Goal: Task Accomplishment & Management: Manage account settings

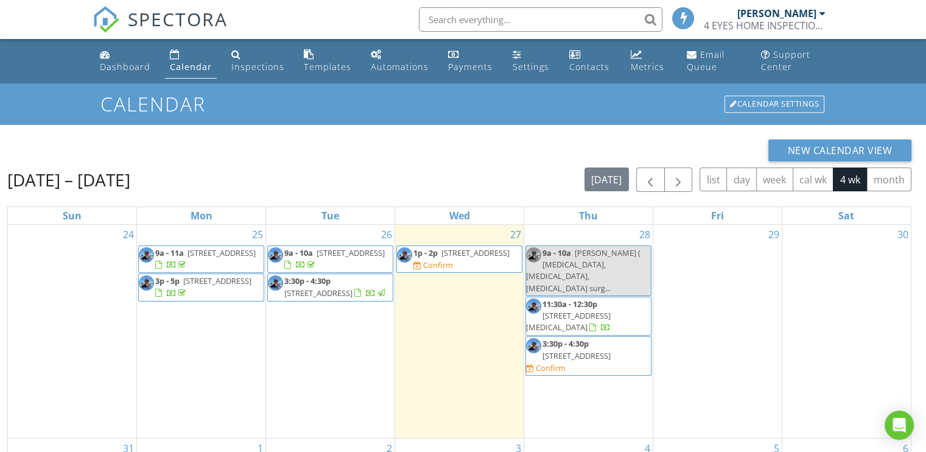
click at [441, 258] on span "3057 NE 16th Ave , Oakland Park 33334" at bounding box center [475, 252] width 68 height 11
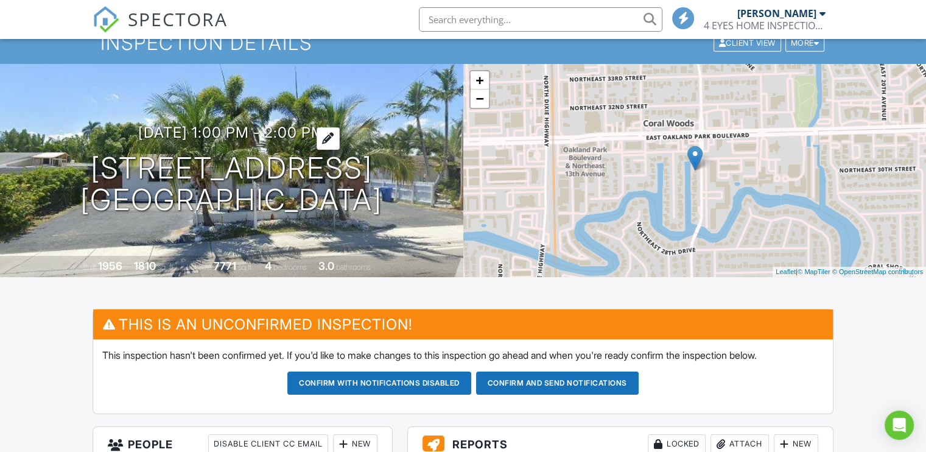
click at [231, 133] on h3 "[DATE] 1:00 pm - 2:00 pm" at bounding box center [231, 132] width 186 height 16
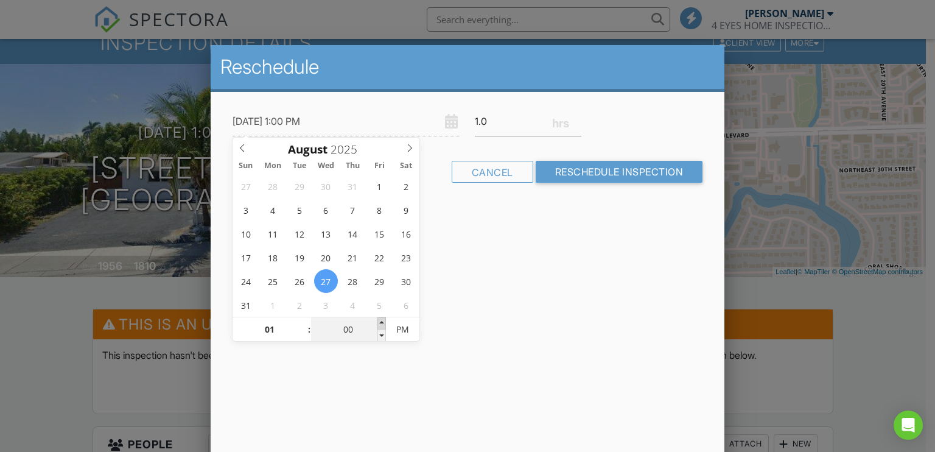
type input "[DATE] 1:05 PM"
type input "05"
click at [381, 320] on span at bounding box center [381, 323] width 9 height 12
type input "08/27/2025 1:10 PM"
type input "10"
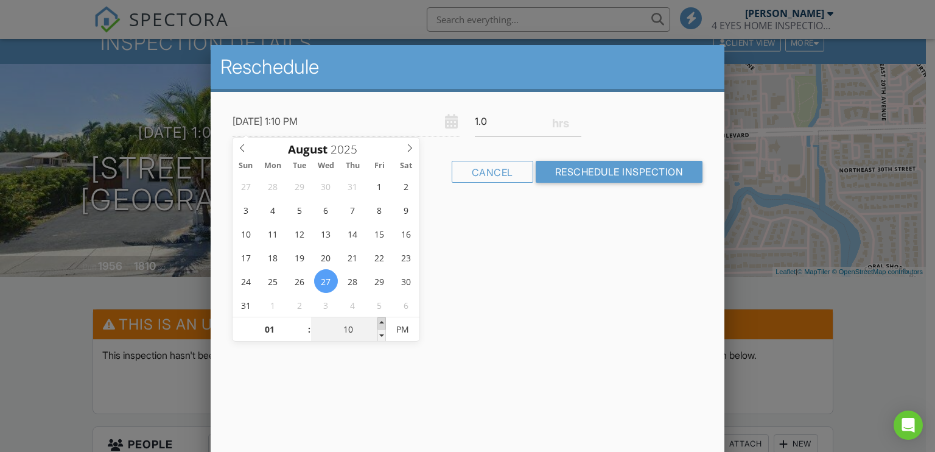
click at [381, 320] on span at bounding box center [381, 323] width 9 height 12
type input "08/27/2025 1:15 PM"
type input "15"
click at [381, 320] on span at bounding box center [381, 323] width 9 height 12
type input "08/27/2025 1:20 PM"
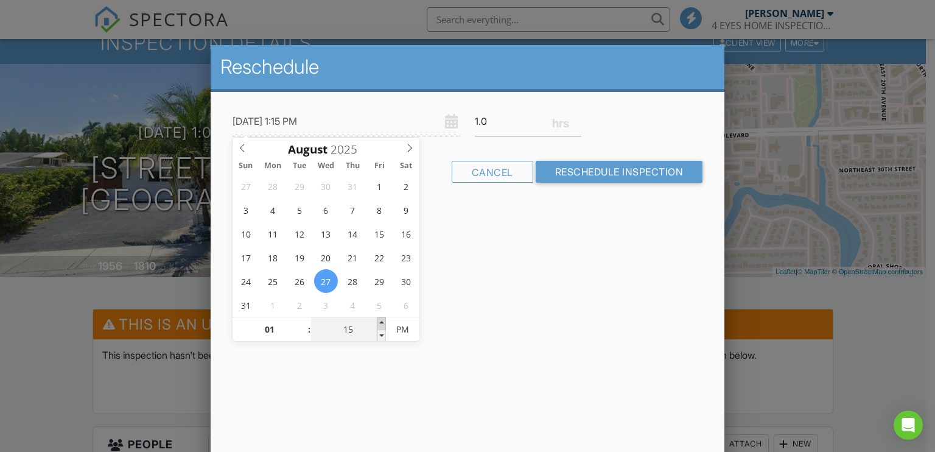
type input "20"
click at [381, 320] on span at bounding box center [381, 323] width 9 height 12
type input "08/27/2025 1:25 PM"
type input "25"
click at [381, 320] on span at bounding box center [381, 323] width 9 height 12
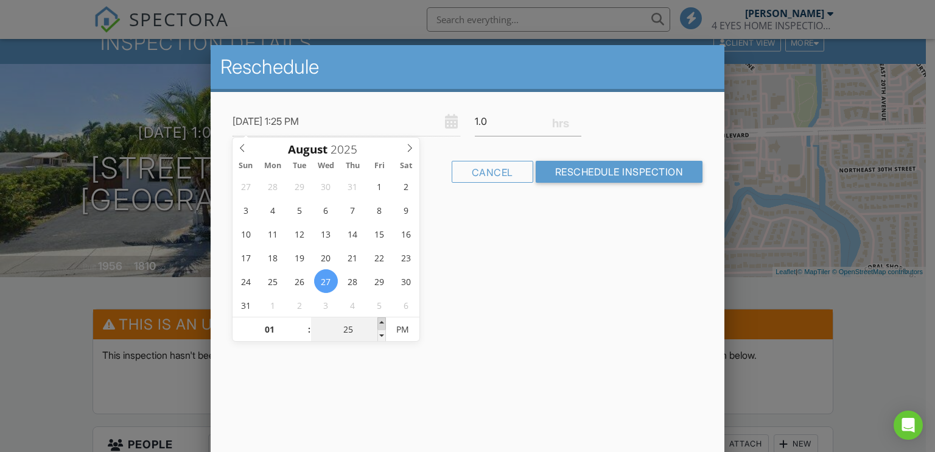
type input "[DATE] 1:30 PM"
type input "30"
click at [381, 320] on span at bounding box center [381, 323] width 9 height 12
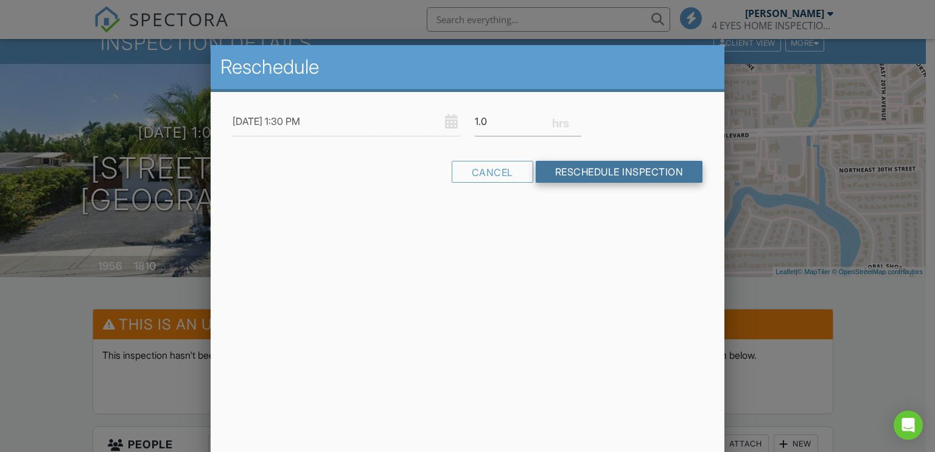
click at [611, 168] on input "Reschedule Inspection" at bounding box center [619, 172] width 167 height 22
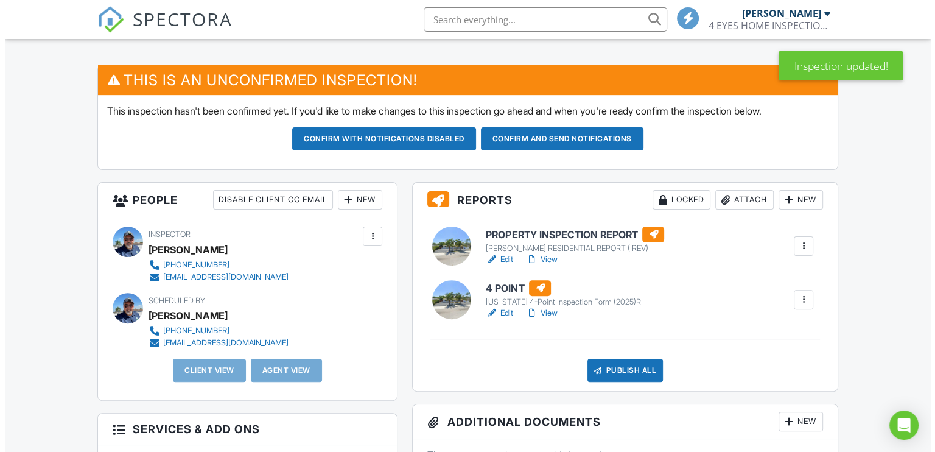
scroll to position [304, 0]
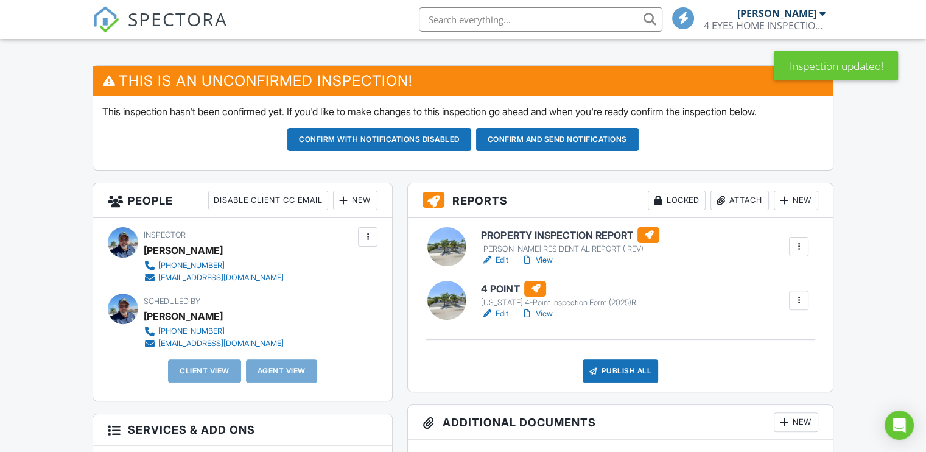
click at [348, 195] on div "New" at bounding box center [355, 200] width 44 height 19
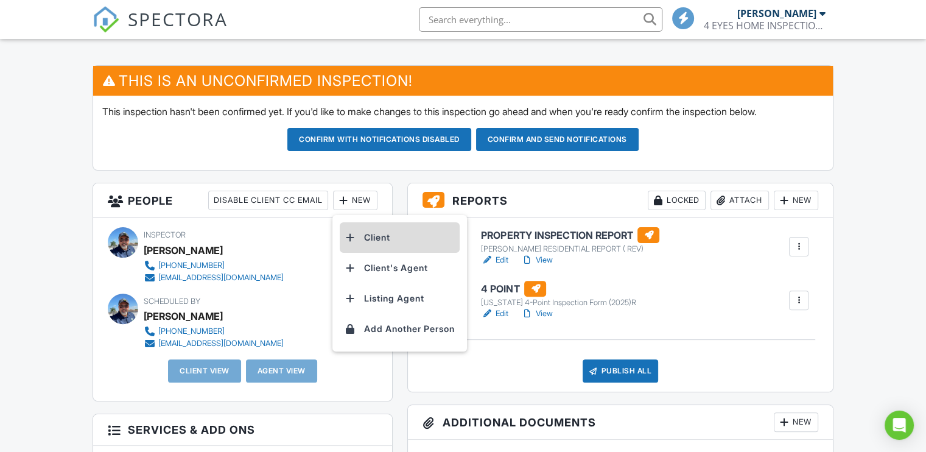
click at [357, 234] on li "Client" at bounding box center [400, 237] width 120 height 30
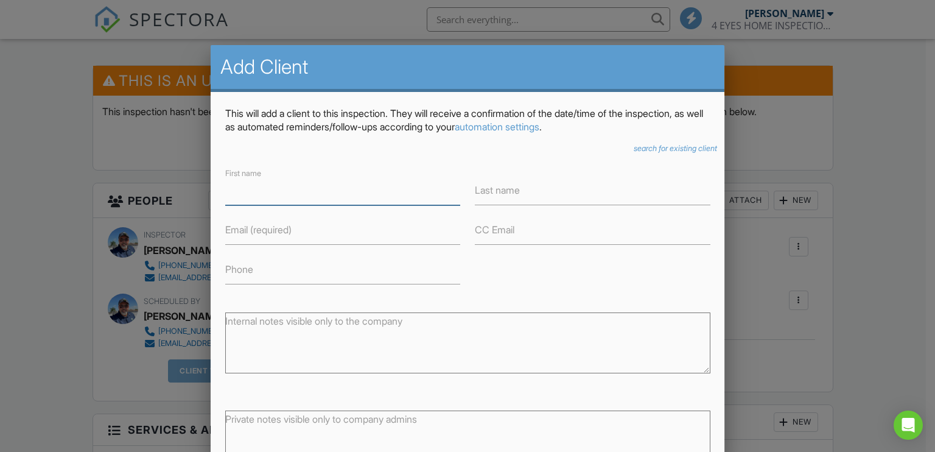
click at [275, 194] on input "First name" at bounding box center [342, 190] width 235 height 30
type input "Michael"
click at [480, 194] on label "Last name" at bounding box center [497, 189] width 45 height 13
click at [480, 194] on input "Last name" at bounding box center [592, 190] width 235 height 30
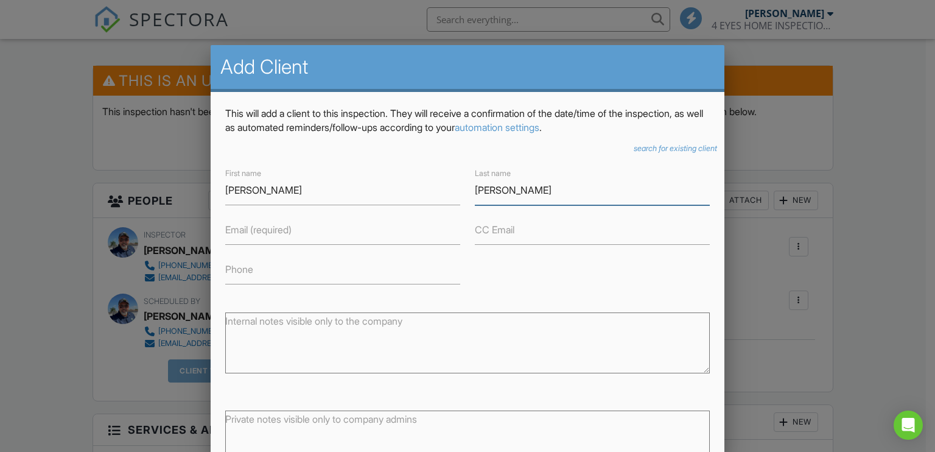
type input "Featherstone"
click at [291, 236] on input "Email (required)" at bounding box center [342, 230] width 235 height 30
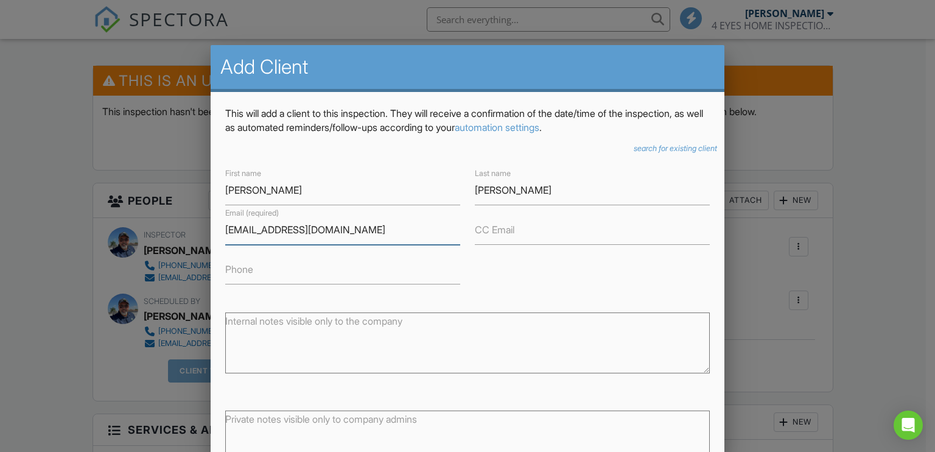
type input "feathm@gmail.com"
click at [334, 274] on input "Phone" at bounding box center [342, 269] width 235 height 30
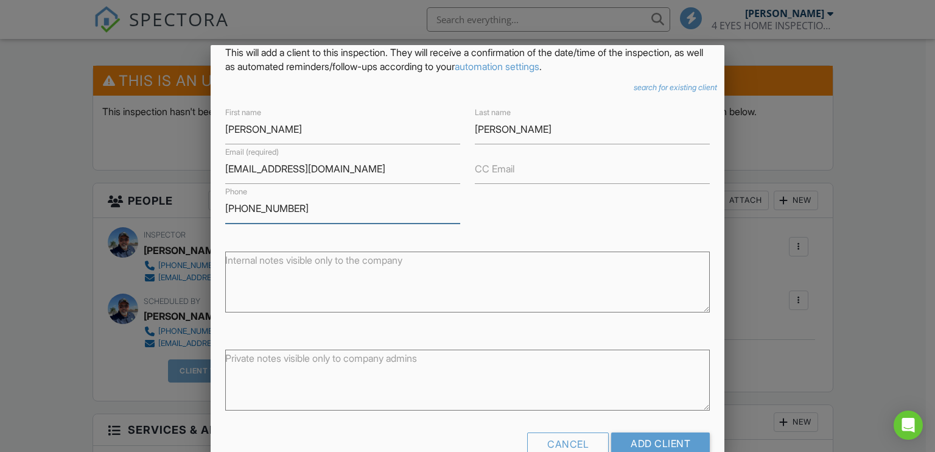
scroll to position [82, 0]
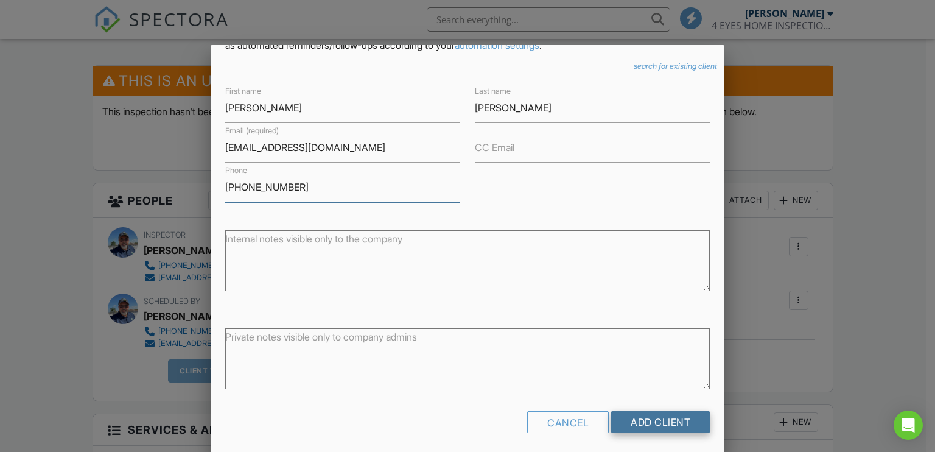
type input "949-991-8552"
click at [623, 416] on input "Add Client" at bounding box center [660, 422] width 99 height 22
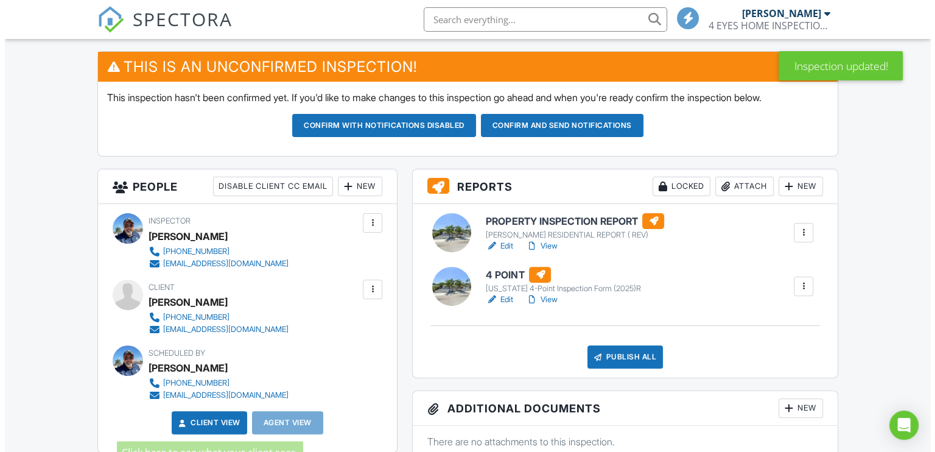
scroll to position [304, 0]
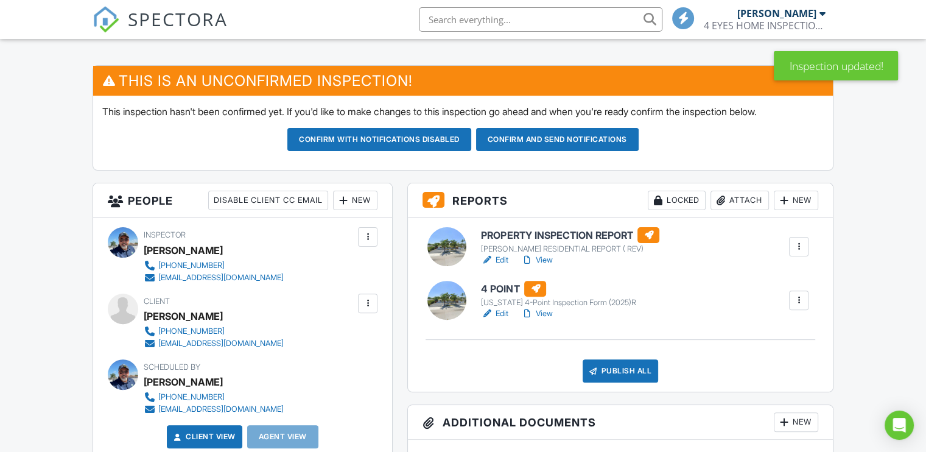
click at [343, 197] on div at bounding box center [343, 200] width 12 height 12
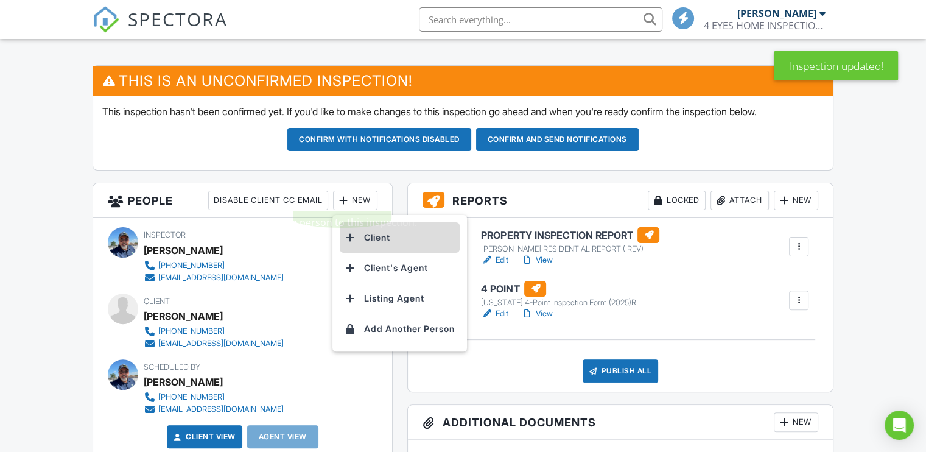
click at [362, 234] on li "Client" at bounding box center [400, 237] width 120 height 30
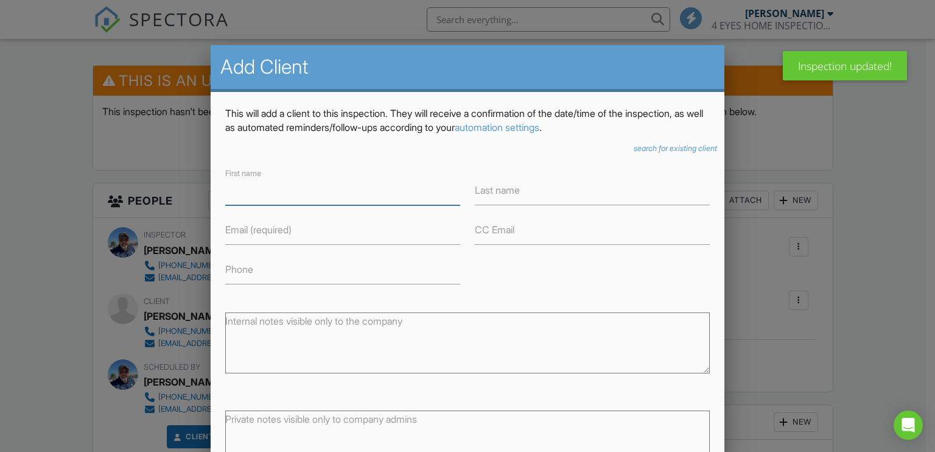
click at [268, 195] on input "First name" at bounding box center [342, 190] width 235 height 30
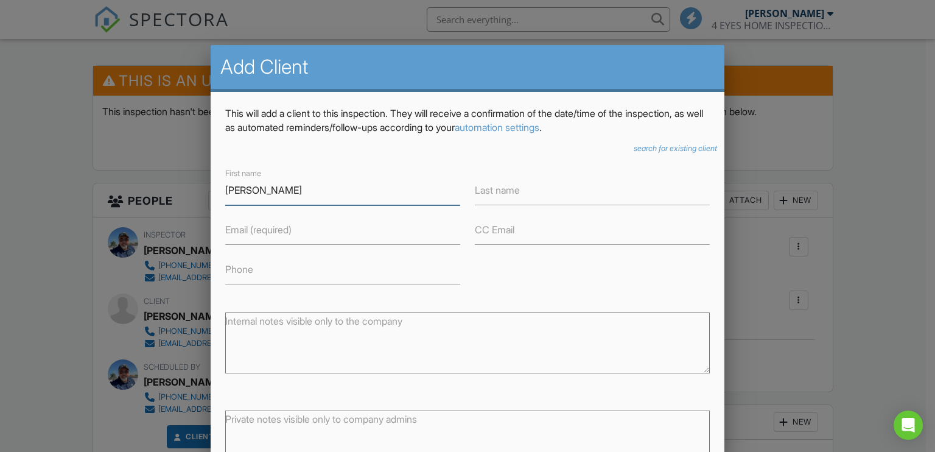
type input "Erin"
click at [506, 188] on label "Last name" at bounding box center [497, 189] width 45 height 13
click at [506, 188] on input "Last name" at bounding box center [592, 190] width 235 height 30
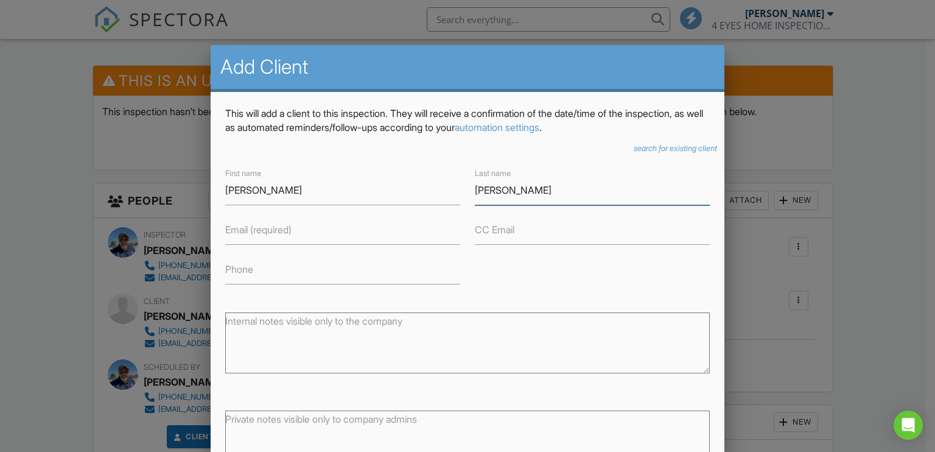
type input "[PERSON_NAME]"
click at [266, 230] on label "Email (required)" at bounding box center [258, 229] width 66 height 13
click at [266, 230] on input "Email (required)" at bounding box center [342, 230] width 235 height 30
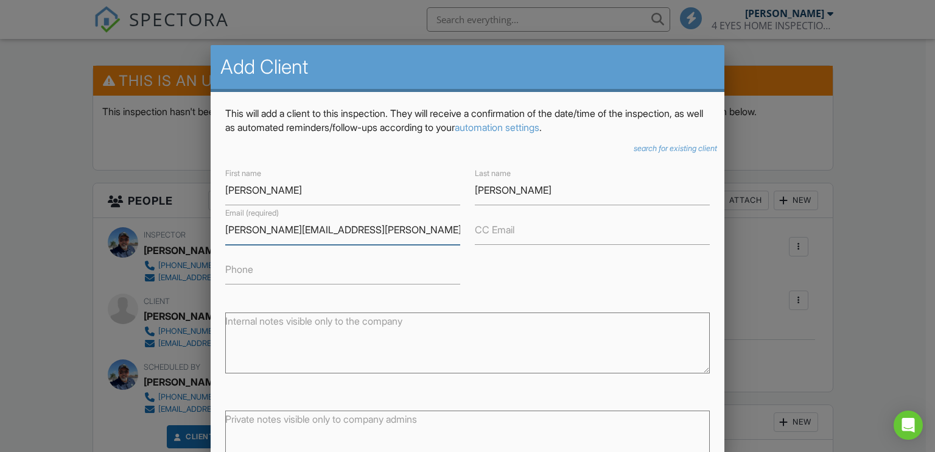
type input "[PERSON_NAME][EMAIL_ADDRESS][PERSON_NAME][DOMAIN_NAME]"
click at [247, 268] on label "Phone" at bounding box center [239, 268] width 28 height 13
click at [247, 268] on input "Phone" at bounding box center [342, 269] width 235 height 30
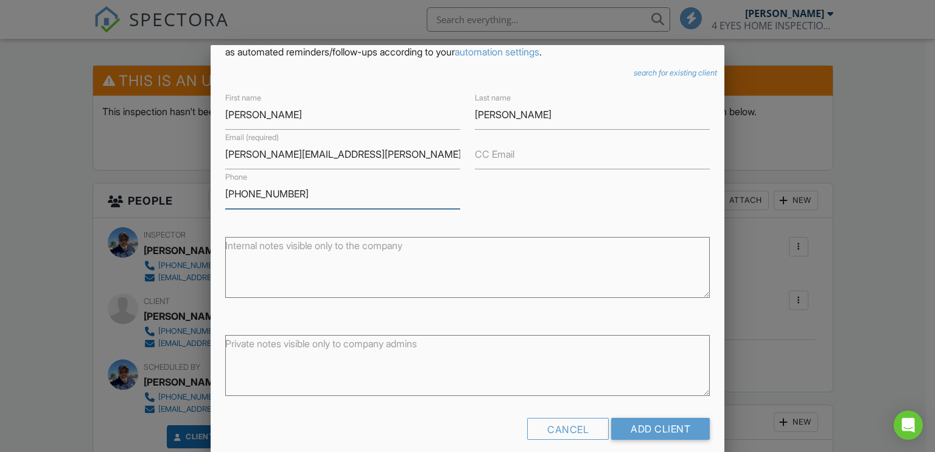
scroll to position [82, 0]
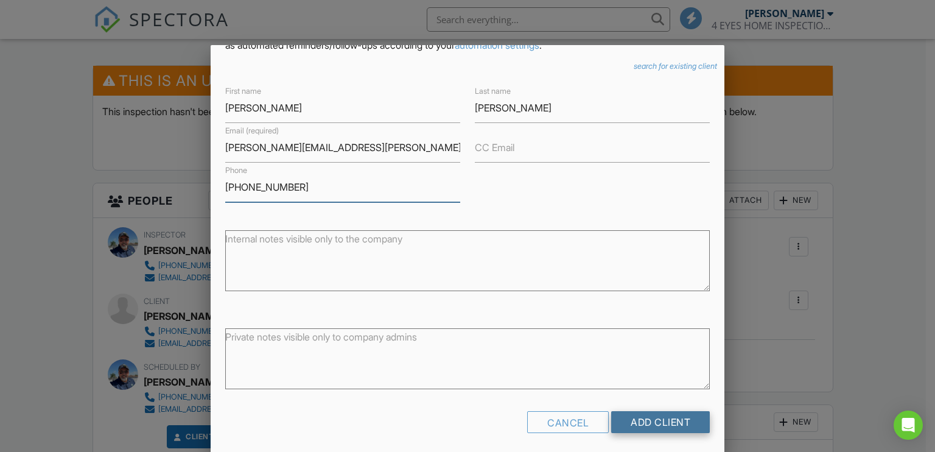
type input "[PHONE_NUMBER]"
click at [626, 418] on input "Add Client" at bounding box center [660, 422] width 99 height 22
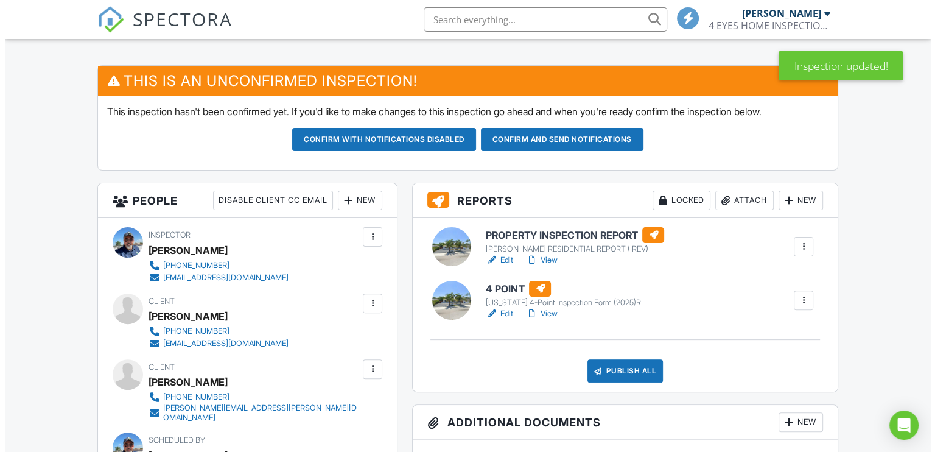
scroll to position [365, 0]
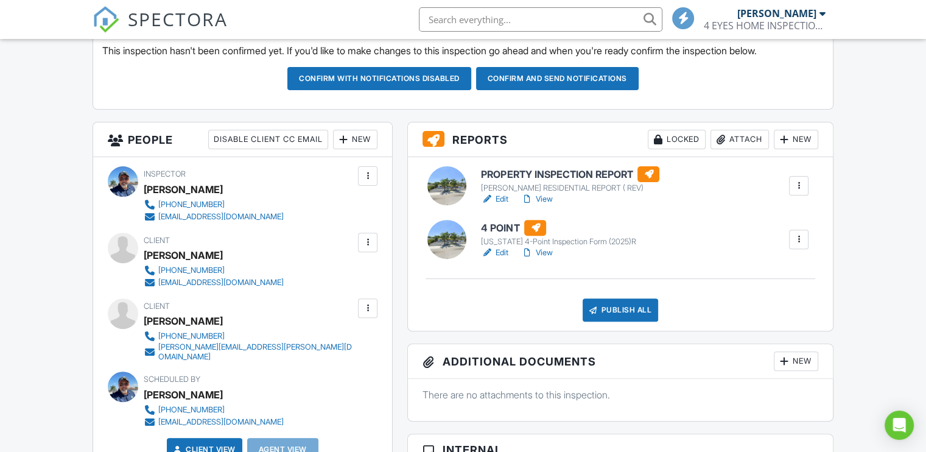
click at [366, 239] on div at bounding box center [368, 242] width 12 height 12
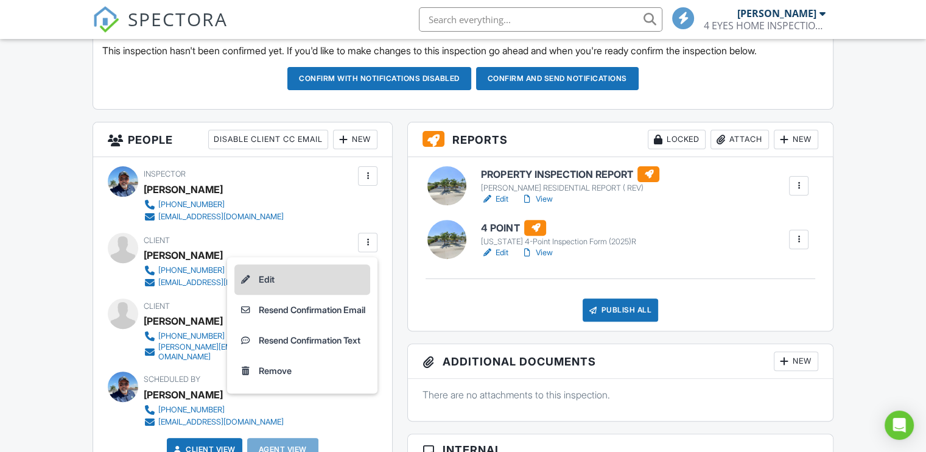
click at [267, 276] on li "Edit" at bounding box center [302, 279] width 136 height 30
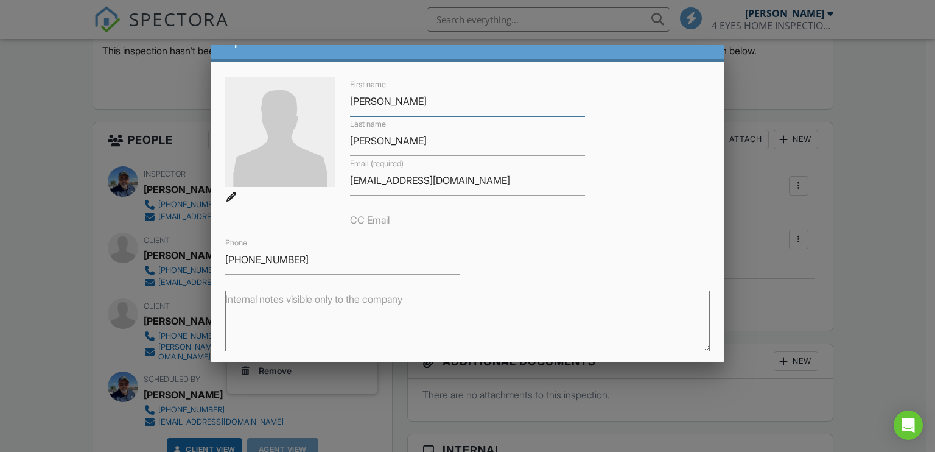
scroll to position [0, 0]
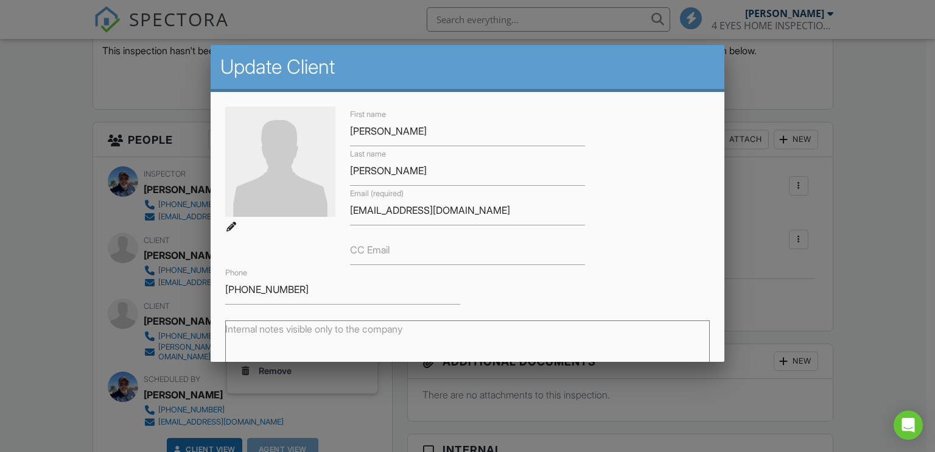
click at [373, 250] on label "CC Email" at bounding box center [370, 249] width 40 height 13
click at [373, 250] on input "CC Email" at bounding box center [467, 250] width 235 height 30
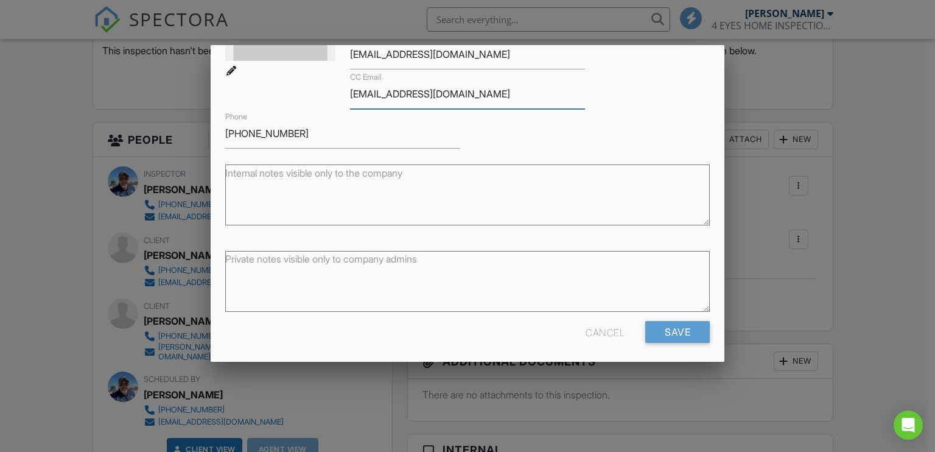
scroll to position [160, 0]
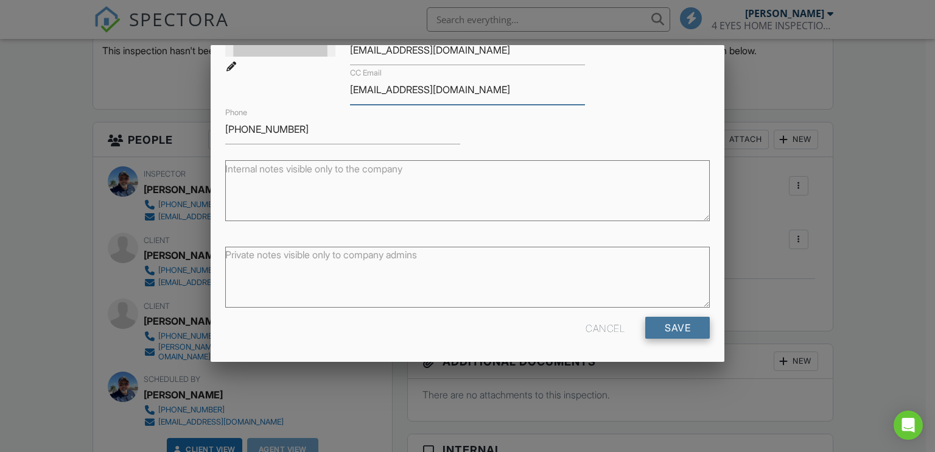
type input "morejoytc@gmail.com"
click at [657, 328] on input "Save" at bounding box center [677, 328] width 65 height 22
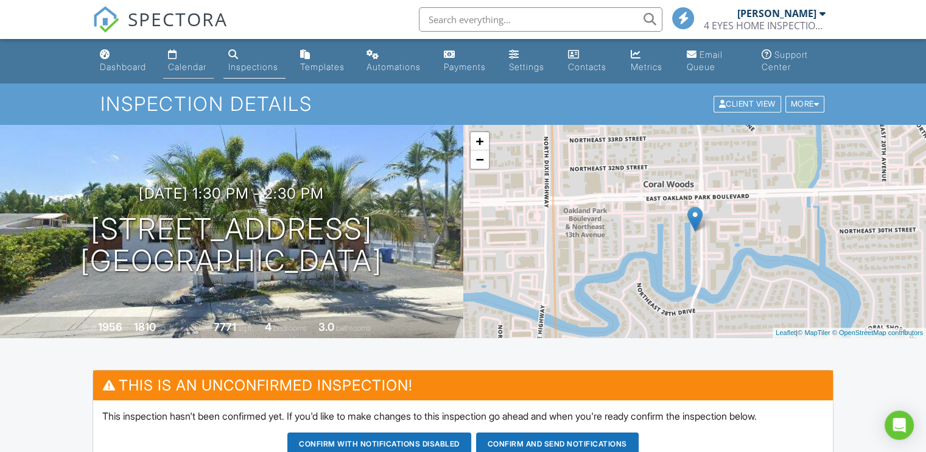
click at [187, 65] on div "Calendar" at bounding box center [187, 66] width 38 height 10
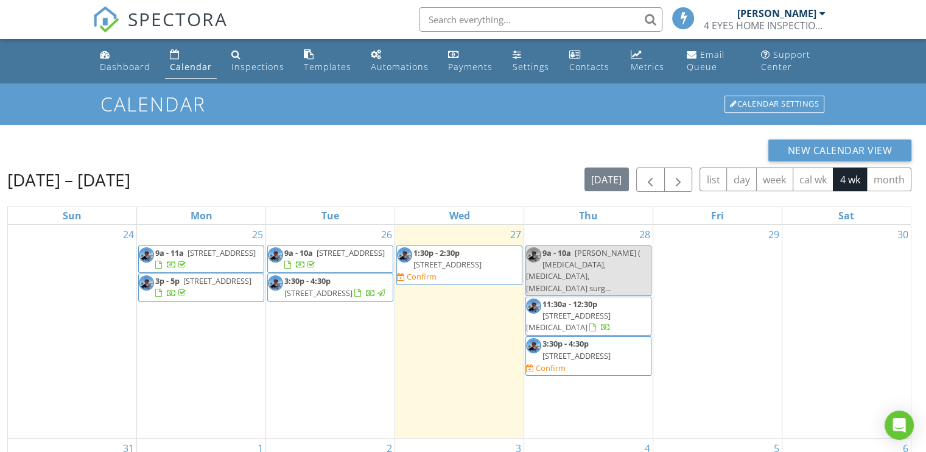
click at [462, 259] on span "[STREET_ADDRESS]" at bounding box center [447, 264] width 68 height 11
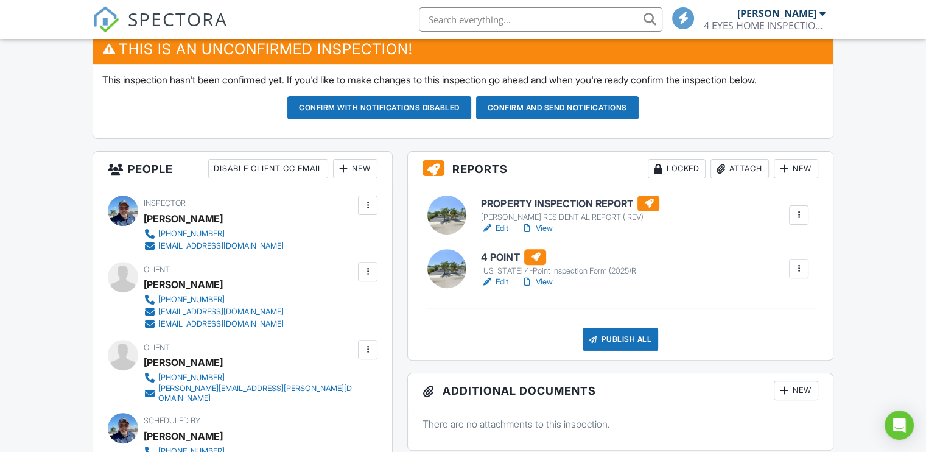
scroll to position [365, 0]
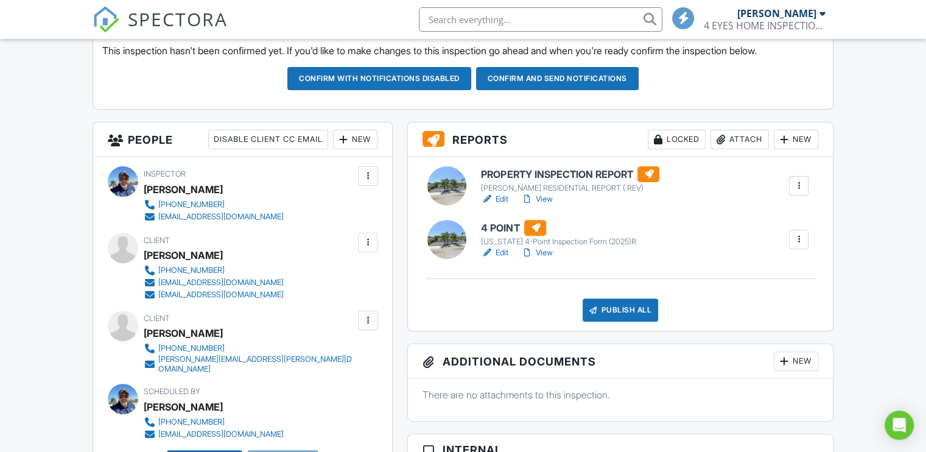
click at [471, 77] on button "Confirm and send notifications" at bounding box center [379, 78] width 184 height 23
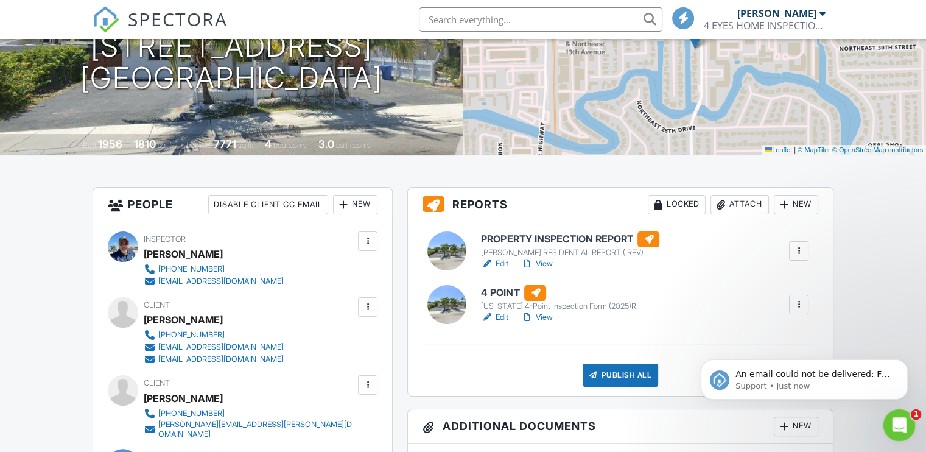
click at [901, 421] on icon "Open Intercom Messenger" at bounding box center [897, 423] width 20 height 20
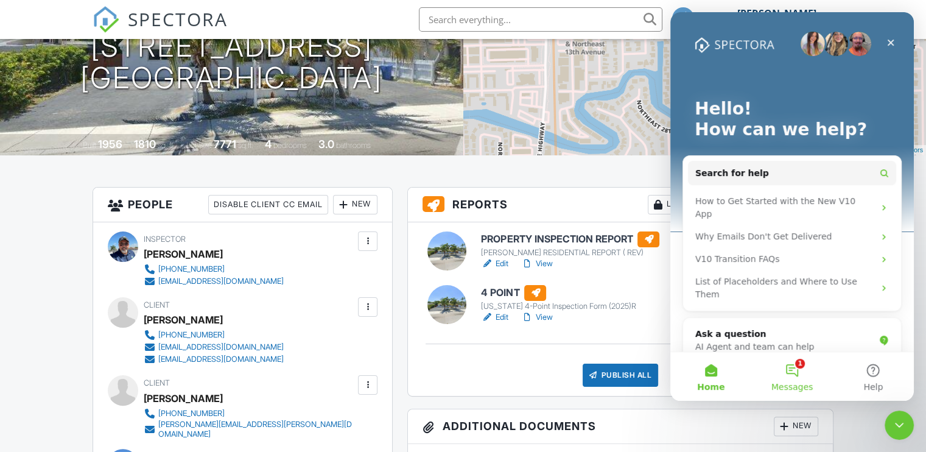
click at [795, 368] on button "1 Messages" at bounding box center [791, 376] width 81 height 49
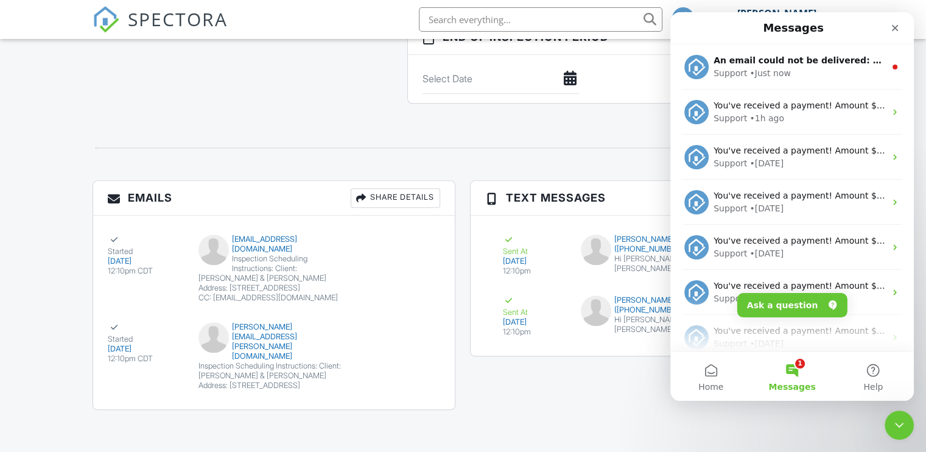
scroll to position [1303, 0]
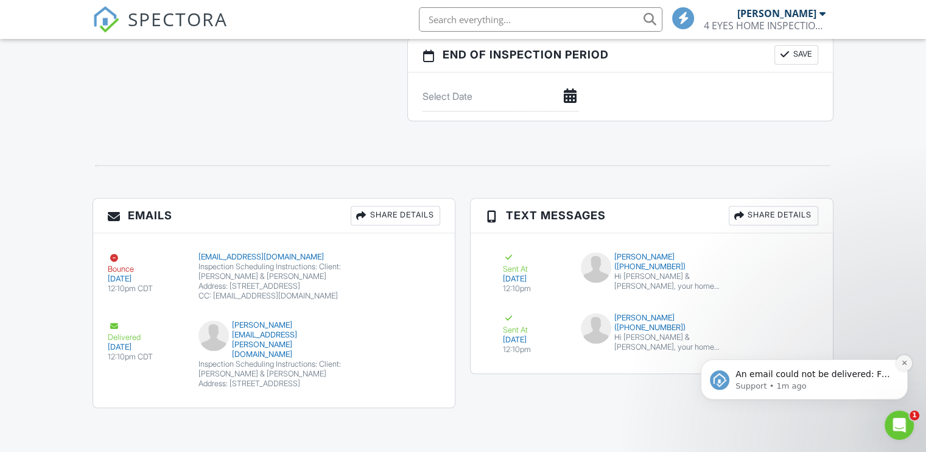
click at [907, 359] on icon "Dismiss notification" at bounding box center [904, 362] width 7 height 7
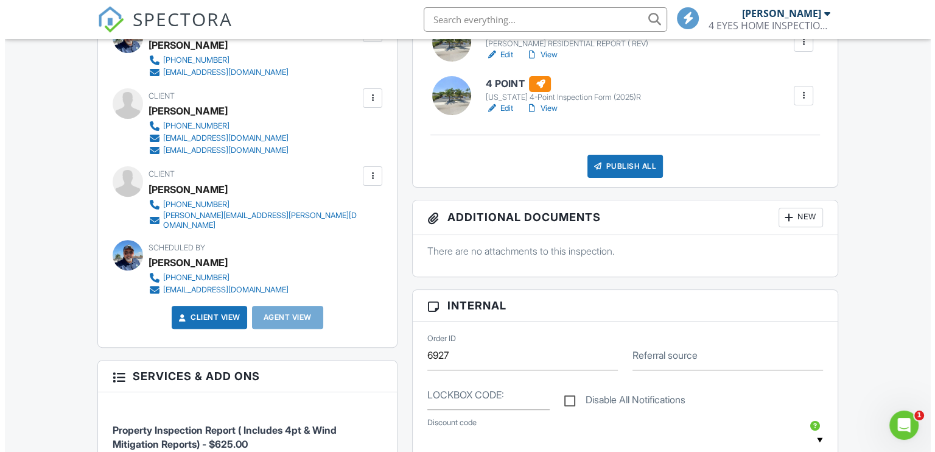
scroll to position [380, 0]
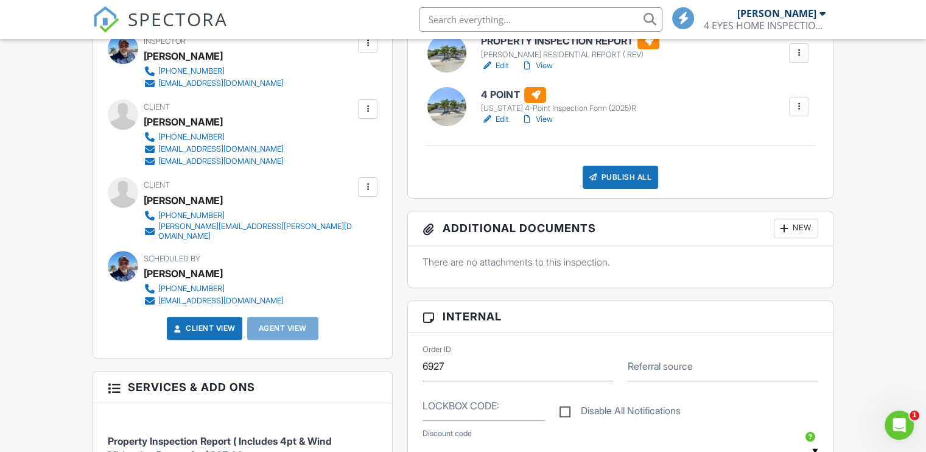
click at [368, 106] on div at bounding box center [368, 109] width 12 height 12
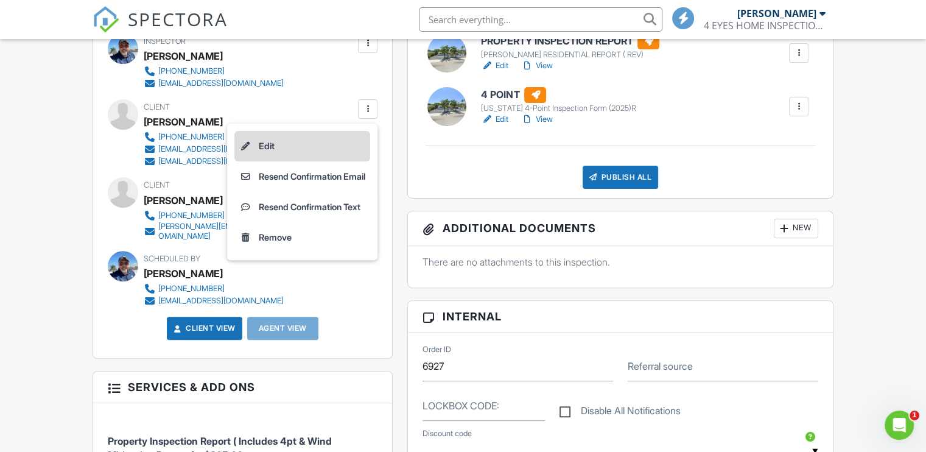
click at [275, 143] on li "Edit" at bounding box center [302, 146] width 136 height 30
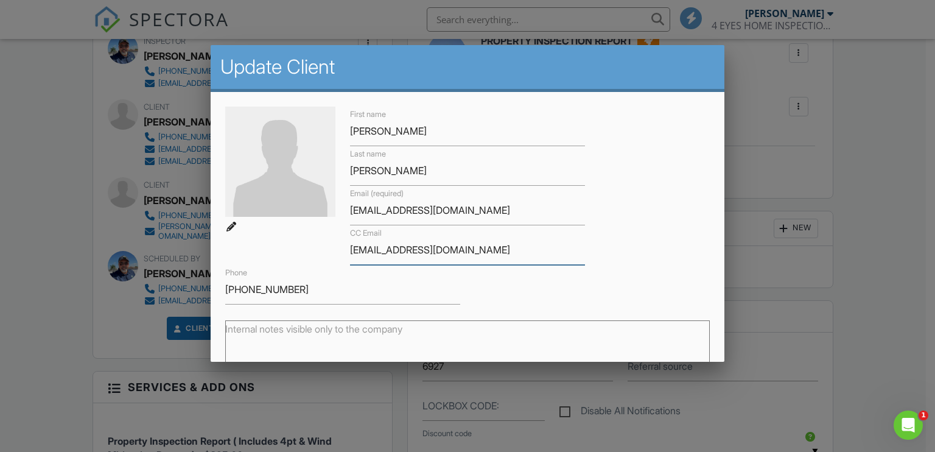
click at [360, 249] on input "[EMAIL_ADDRESS][DOMAIN_NAME]" at bounding box center [467, 250] width 235 height 30
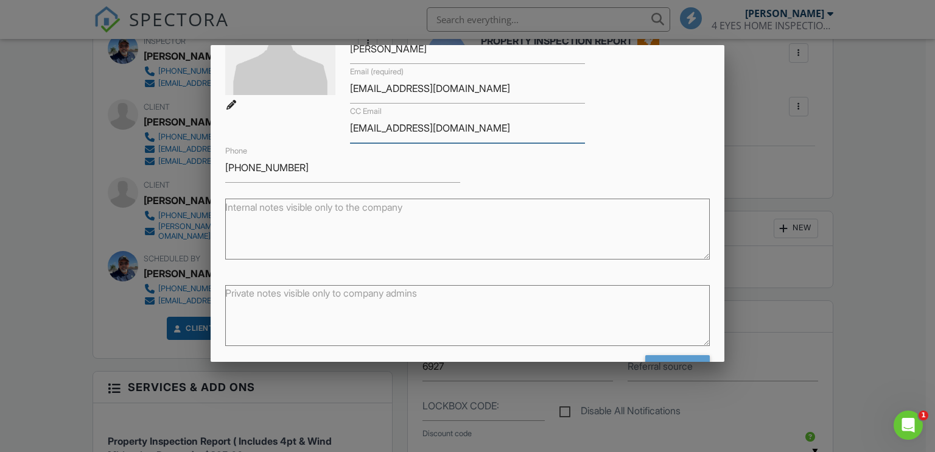
scroll to position [160, 0]
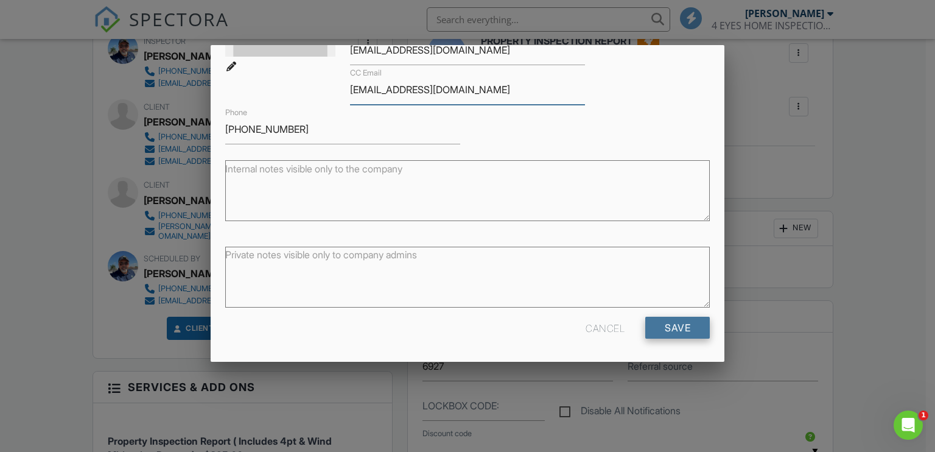
type input "[EMAIL_ADDRESS][DOMAIN_NAME]"
click at [656, 326] on input "Save" at bounding box center [677, 328] width 65 height 22
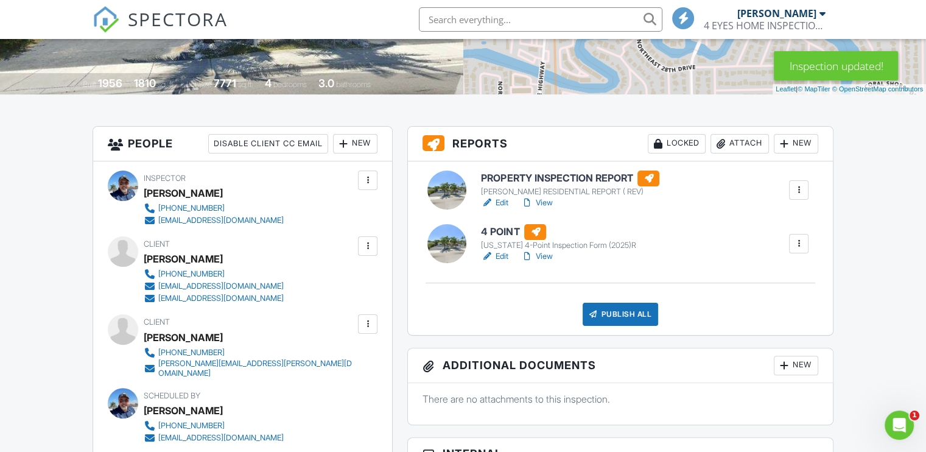
click at [365, 244] on div at bounding box center [368, 246] width 12 height 12
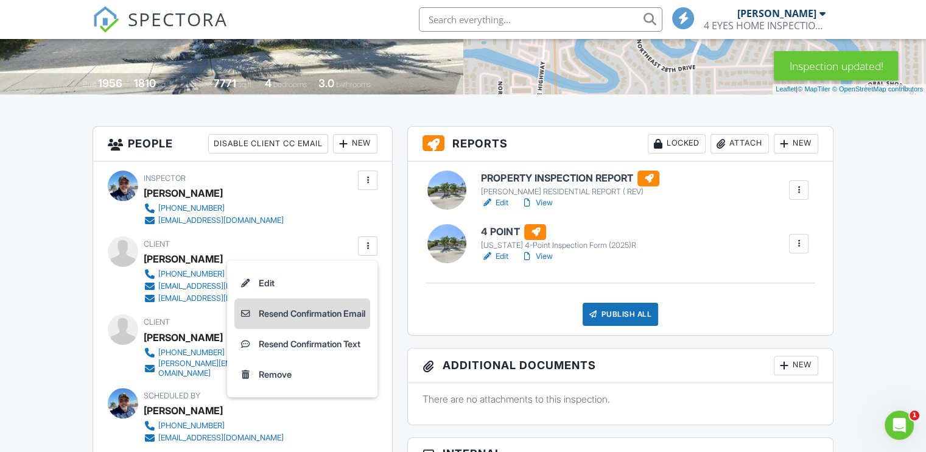
click at [278, 313] on li "Resend Confirmation Email" at bounding box center [302, 313] width 136 height 30
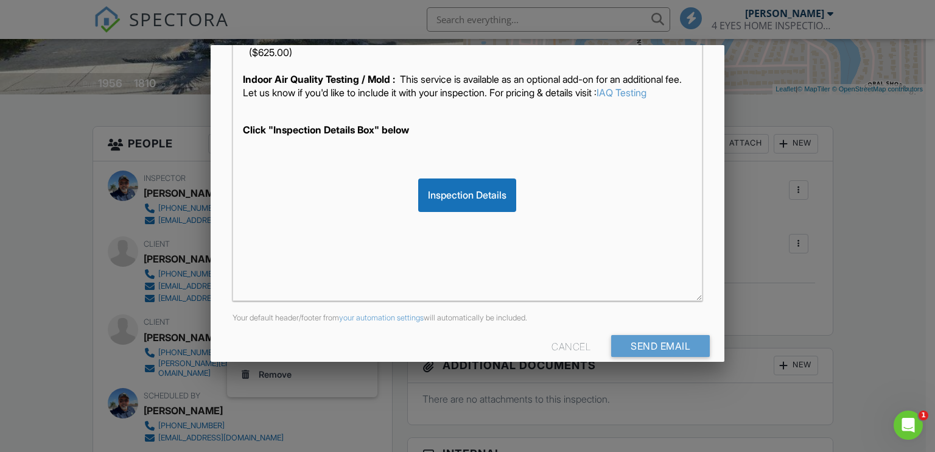
scroll to position [281, 0]
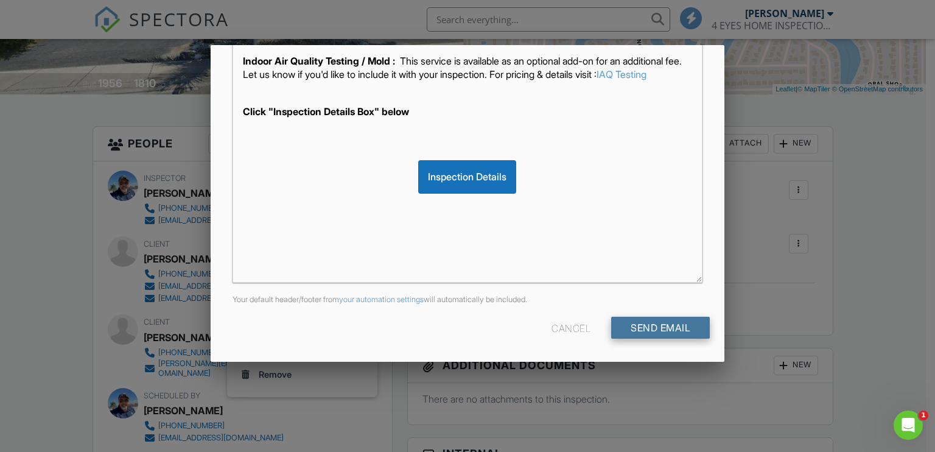
click at [639, 322] on input "Send Email" at bounding box center [660, 328] width 99 height 22
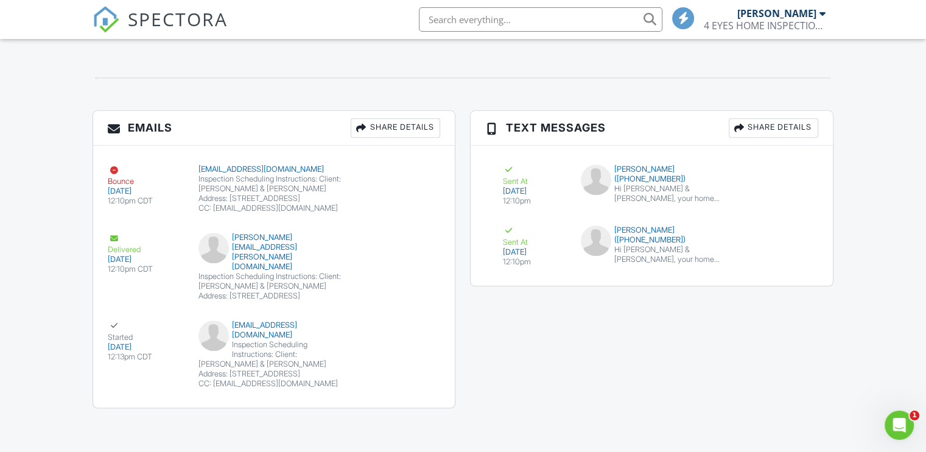
scroll to position [1381, 0]
click at [889, 418] on icon "Open Intercom Messenger" at bounding box center [897, 423] width 20 height 20
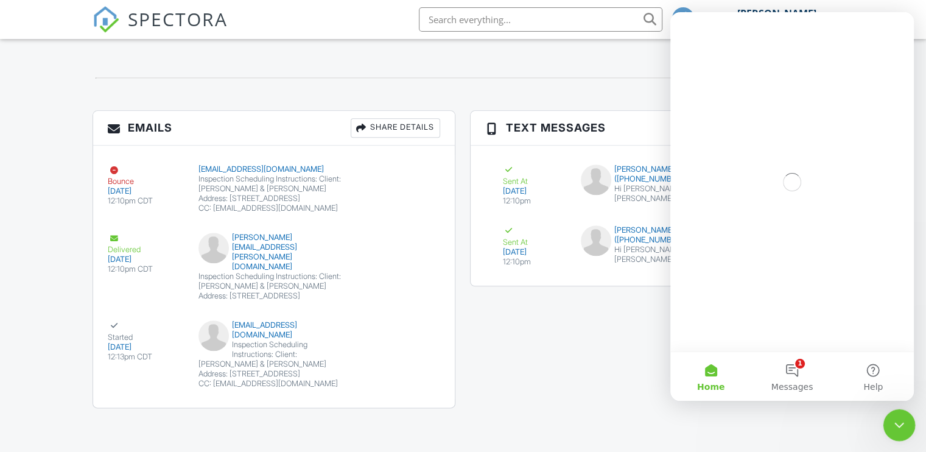
scroll to position [0, 0]
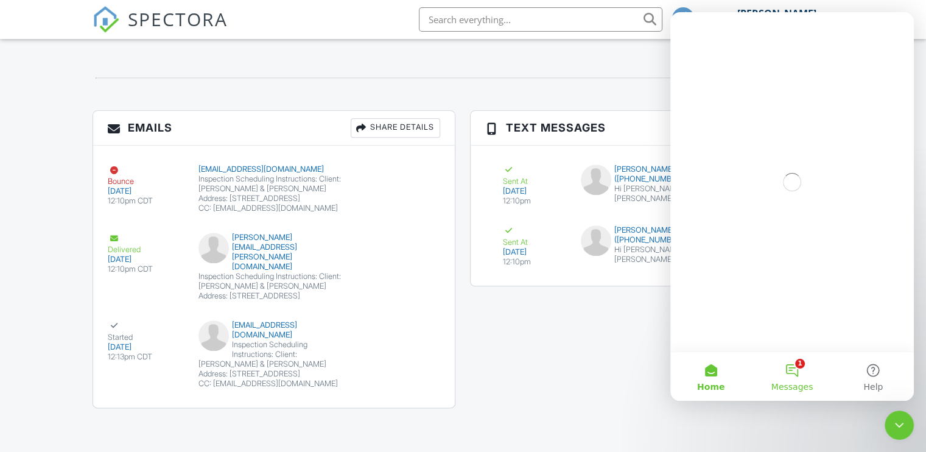
click at [792, 376] on button "1 Messages" at bounding box center [791, 376] width 81 height 49
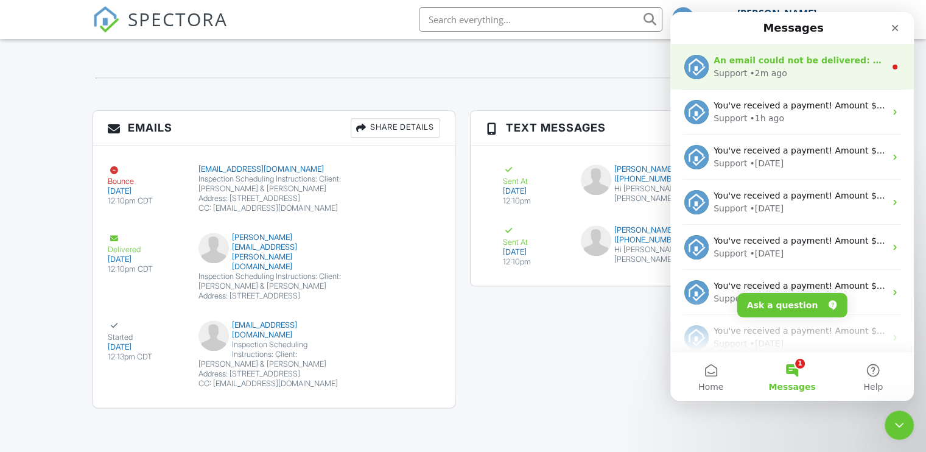
click at [836, 69] on div "Support • 2m ago" at bounding box center [799, 73] width 172 height 13
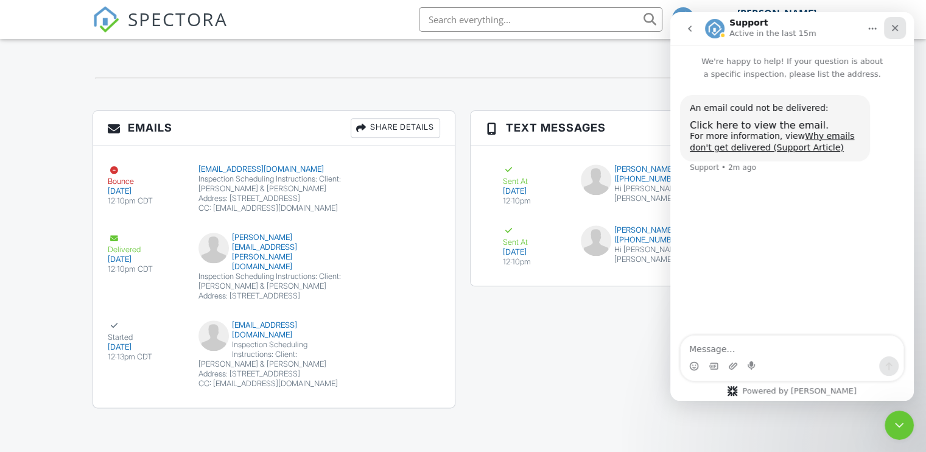
click at [896, 27] on icon "Close" at bounding box center [895, 28] width 10 height 10
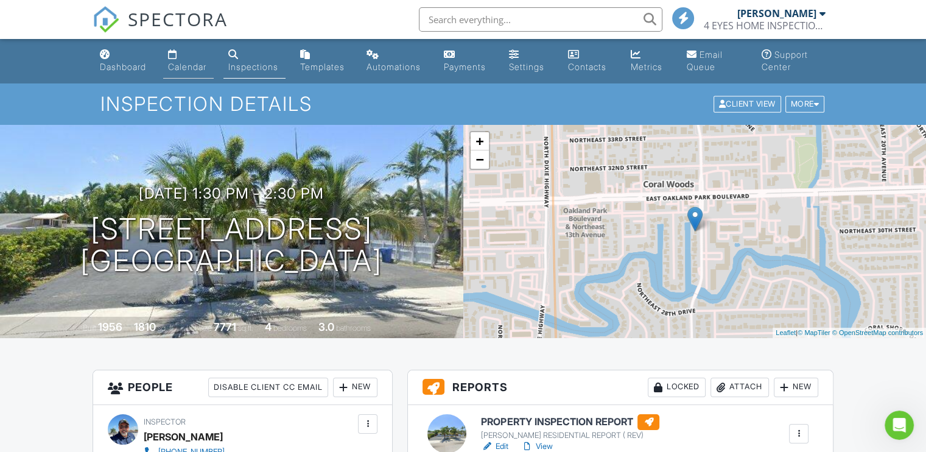
click at [180, 68] on div "Calendar" at bounding box center [187, 66] width 38 height 10
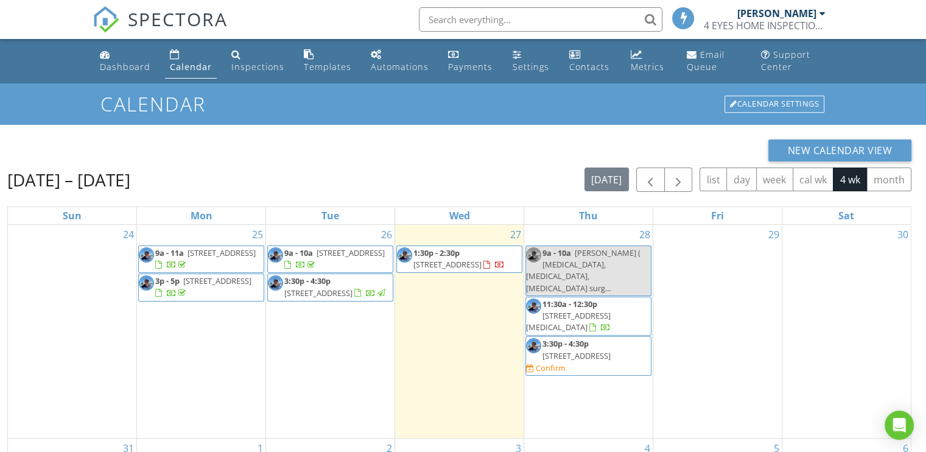
click at [432, 259] on span "[STREET_ADDRESS]" at bounding box center [447, 264] width 68 height 11
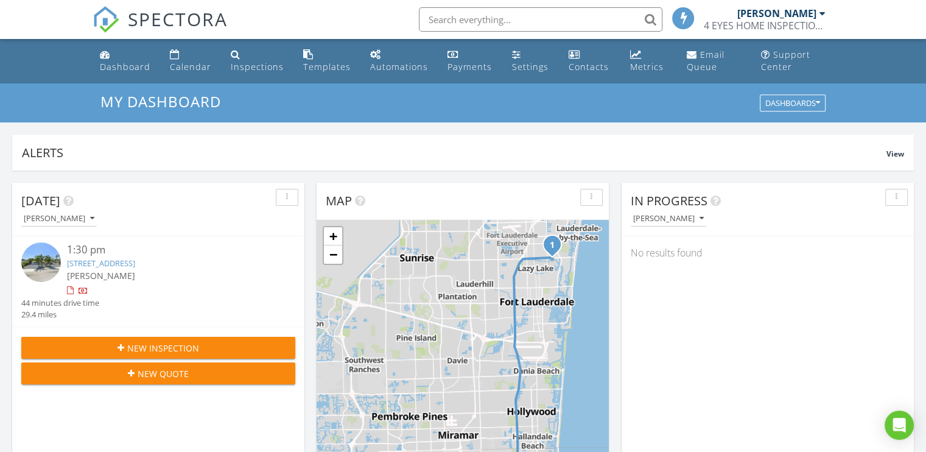
click at [51, 259] on img at bounding box center [41, 262] width 40 height 40
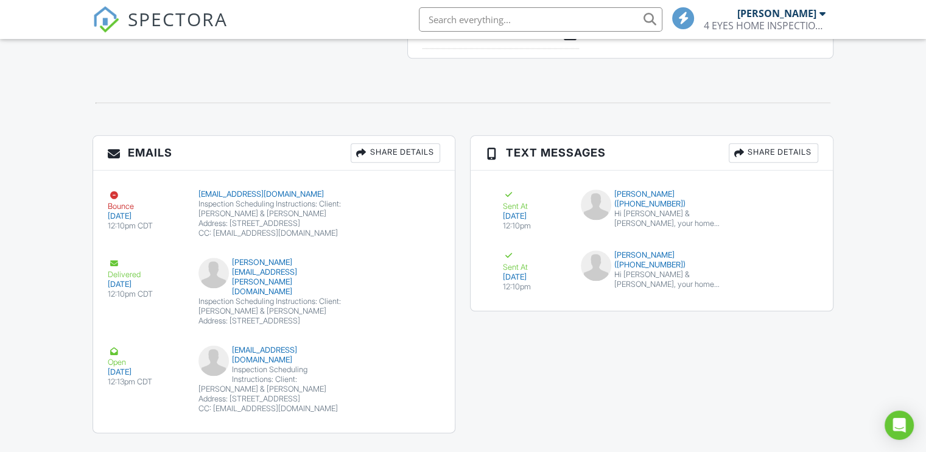
scroll to position [1381, 0]
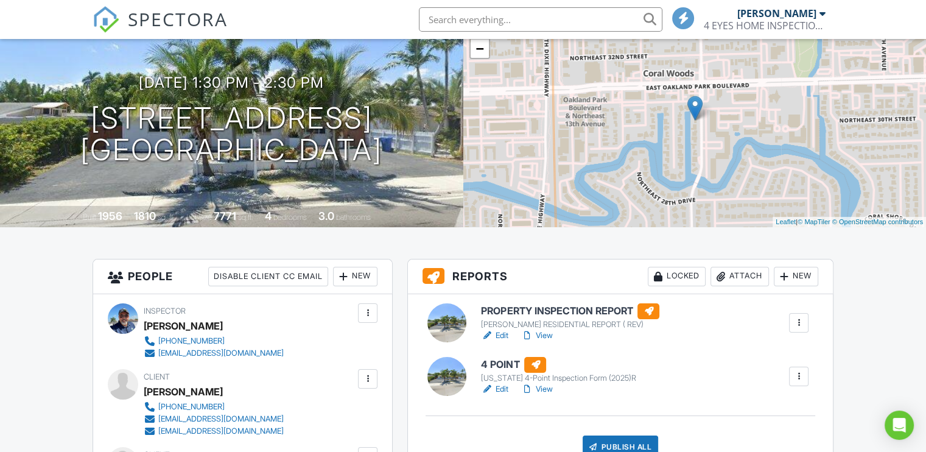
scroll to position [0, 0]
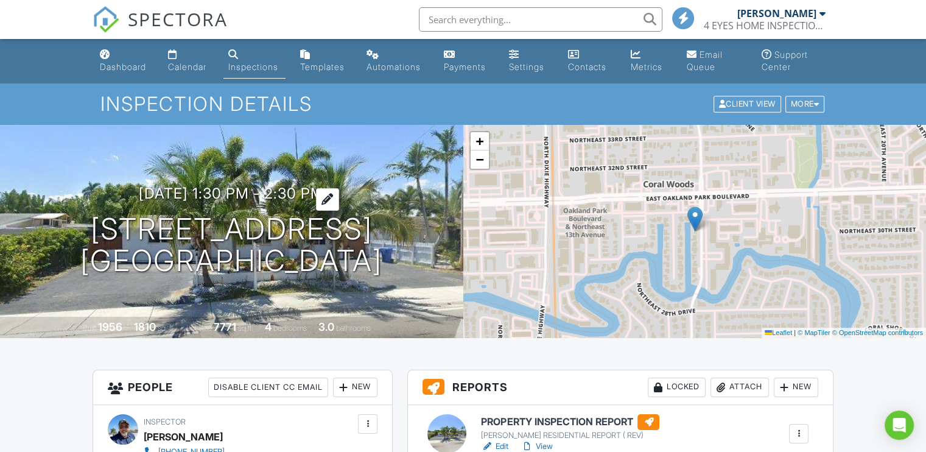
click at [197, 192] on h3 "08/27/2025 1:30 pm - 2:30 pm" at bounding box center [231, 193] width 185 height 16
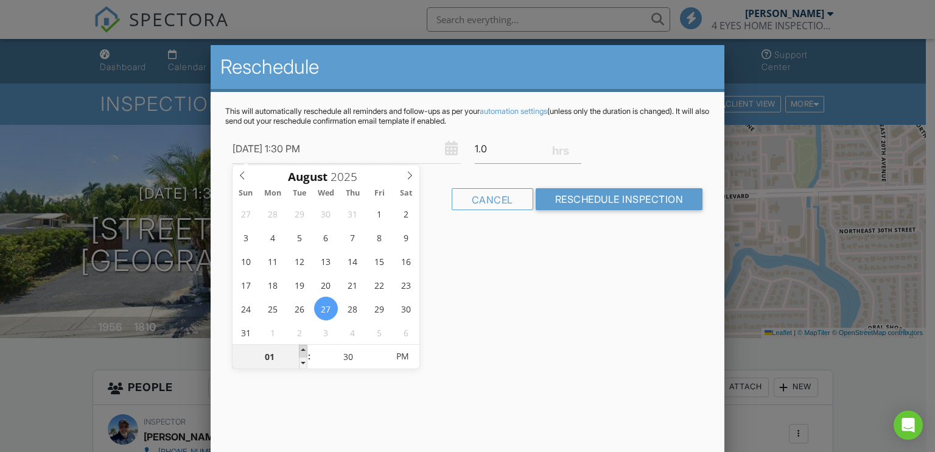
type input "02"
type input "08/27/2025 2:30 PM"
click at [299, 345] on span at bounding box center [303, 351] width 9 height 12
type input "25"
type input "08/27/2025 2:25 PM"
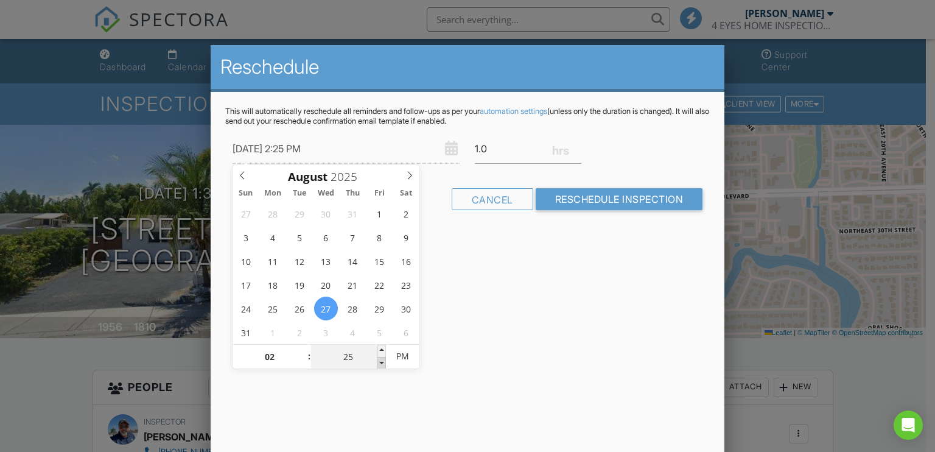
click at [380, 362] on span at bounding box center [381, 363] width 9 height 12
type input "20"
type input "08/27/2025 2:20 PM"
click at [380, 362] on span at bounding box center [381, 363] width 9 height 12
type input "15"
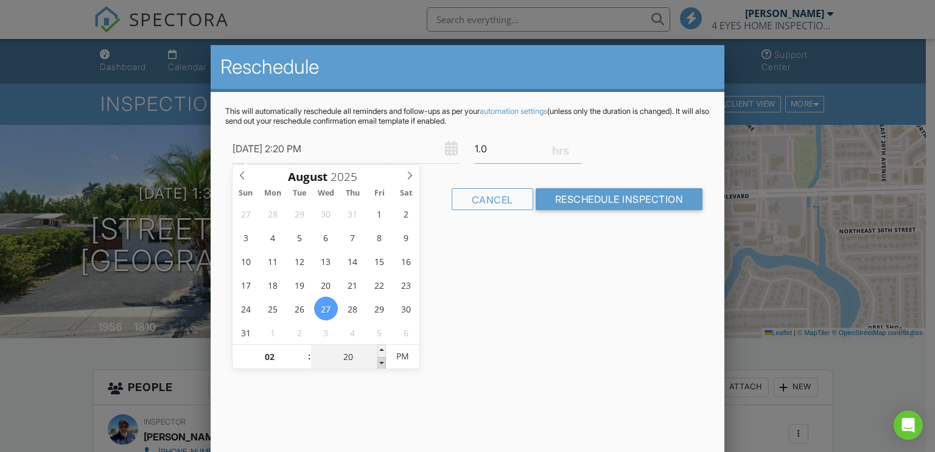
type input "08/27/2025 2:15 PM"
click at [380, 361] on span at bounding box center [381, 363] width 9 height 12
type input "10"
type input "08/27/2025 2:10 PM"
click at [380, 361] on span at bounding box center [381, 363] width 9 height 12
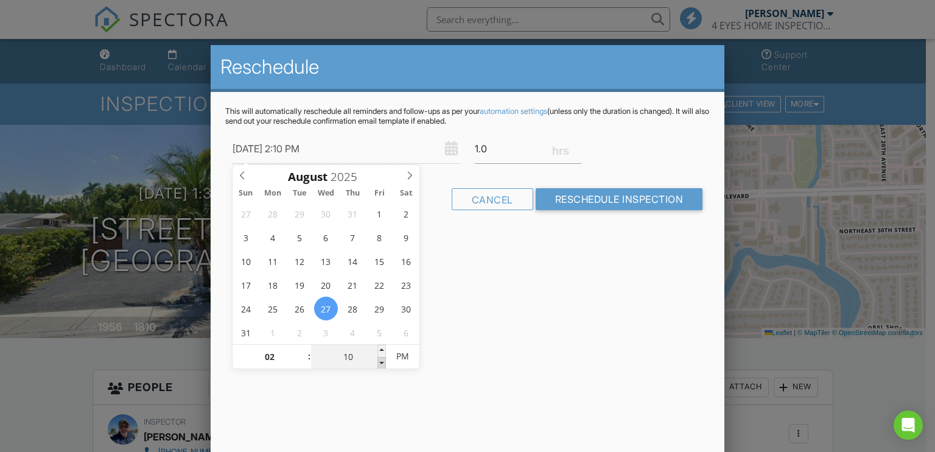
type input "05"
type input "08/27/2025 2:05 PM"
click at [380, 361] on span at bounding box center [381, 363] width 9 height 12
type input "00"
type input "[DATE] 2:00 PM"
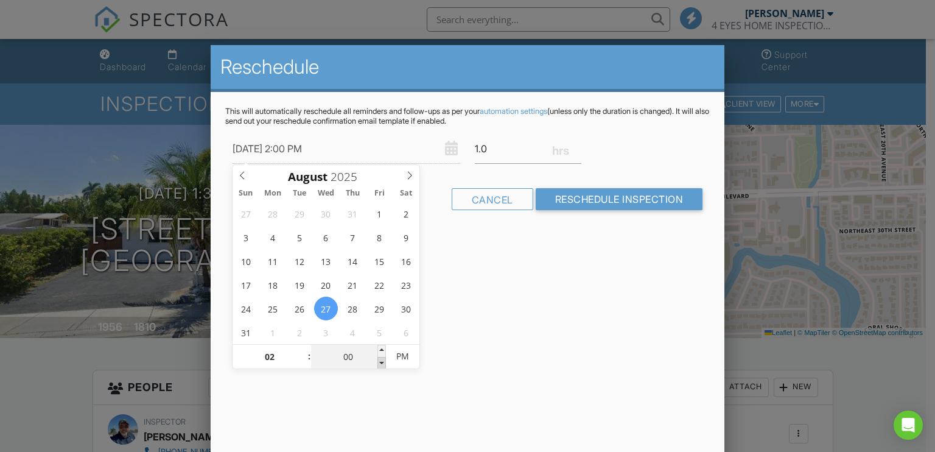
click at [380, 361] on span at bounding box center [381, 363] width 9 height 12
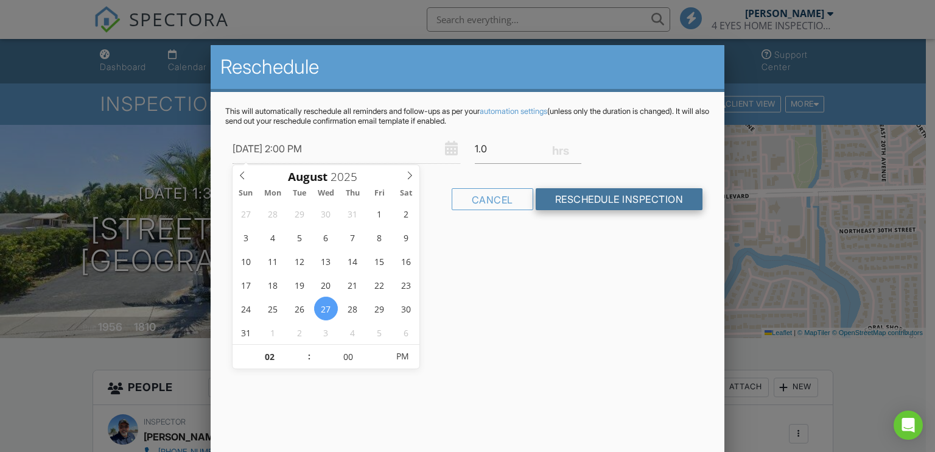
click at [549, 203] on input "Reschedule Inspection" at bounding box center [619, 199] width 167 height 22
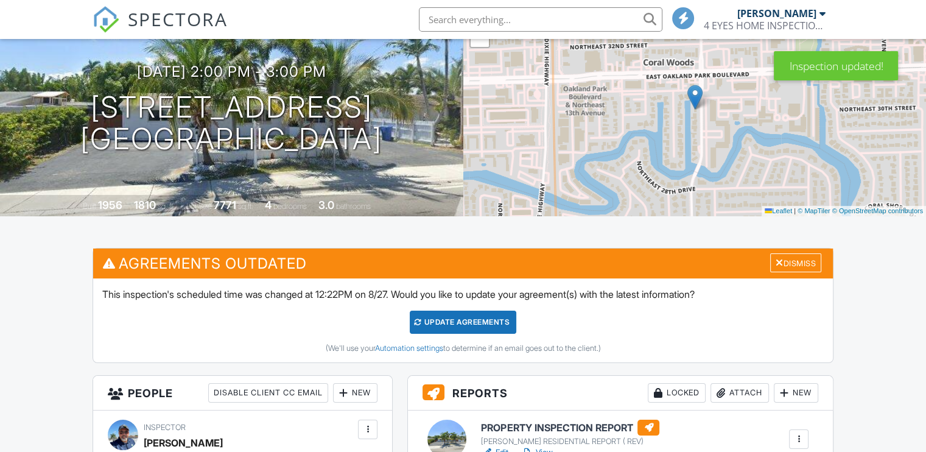
click at [445, 323] on div "Update Agreements" at bounding box center [463, 321] width 107 height 23
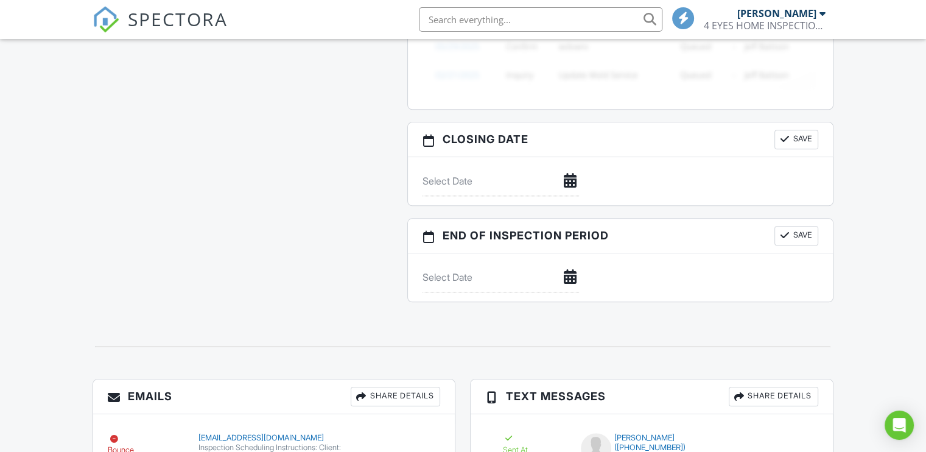
scroll to position [1381, 0]
